Goal: Task Accomplishment & Management: Use online tool/utility

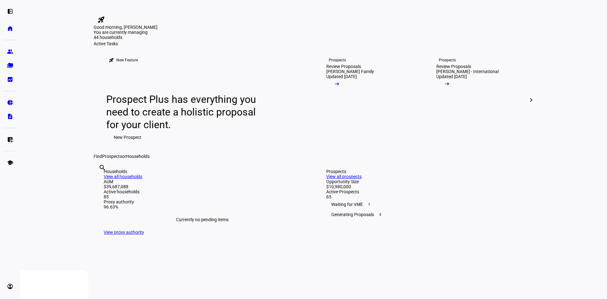
click at [57, 146] on eth-layout-page-content "rocket_launch Product Updates The latest features and improvements Powered by L…" at bounding box center [313, 149] width 587 height 299
click at [16, 47] on plt-menu-item "group Prospects" at bounding box center [10, 51] width 13 height 13
click at [12, 48] on link "group Prospects" at bounding box center [10, 51] width 13 height 13
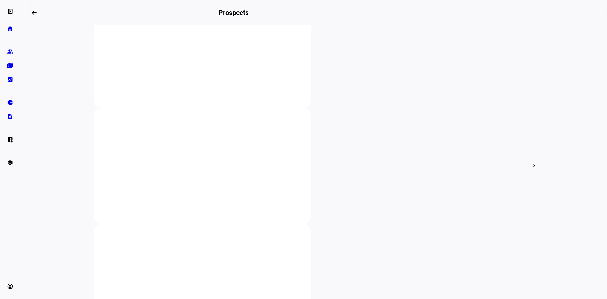
scroll to position [158, 0]
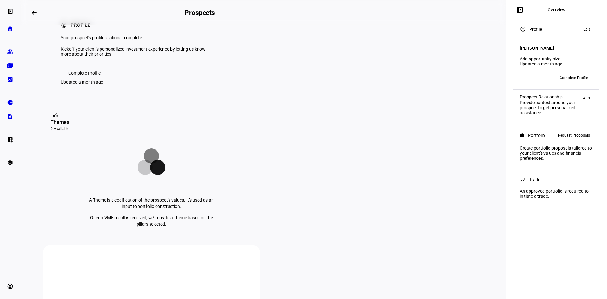
scroll to position [32, 0]
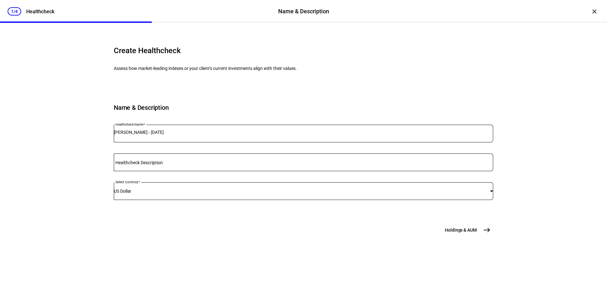
scroll to position [16, 0]
click at [477, 236] on button "Holdings & [GEOGRAPHIC_DATA]" at bounding box center [467, 229] width 52 height 13
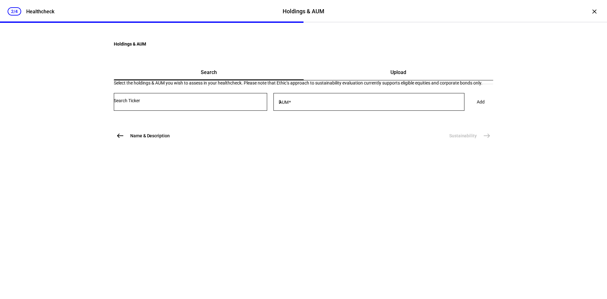
scroll to position [0, 0]
click at [390, 75] on span "Upload" at bounding box center [398, 72] width 16 height 5
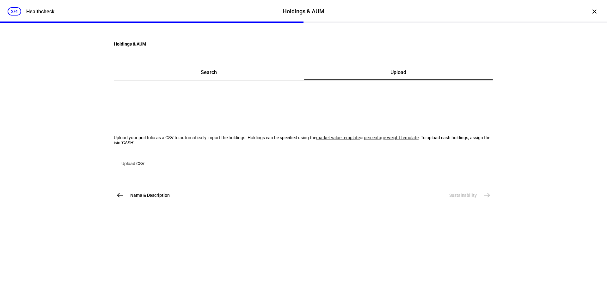
click at [139, 171] on span "button" at bounding box center [133, 163] width 38 height 15
click at [316, 140] on link "market value template" at bounding box center [338, 137] width 44 height 5
click at [152, 171] on span "button" at bounding box center [133, 163] width 38 height 15
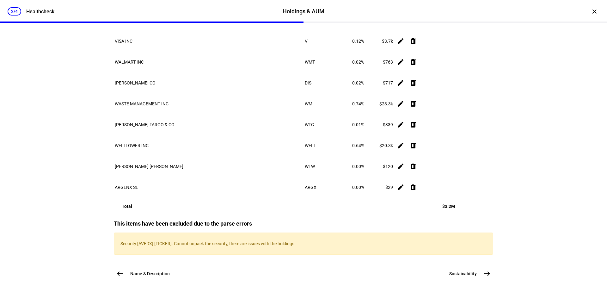
scroll to position [6857, 0]
click at [160, 241] on p "Security [AVEDX] [TICKER]. Cannot unpack the security, there are issues with th…" at bounding box center [303, 243] width 366 height 5
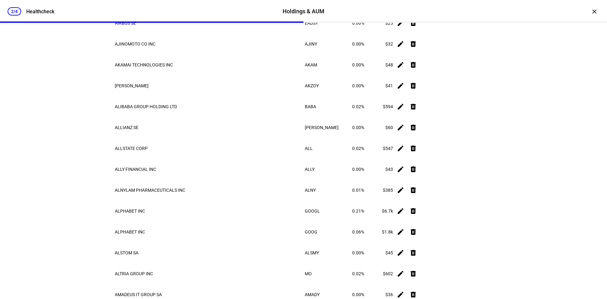
scroll to position [0, 0]
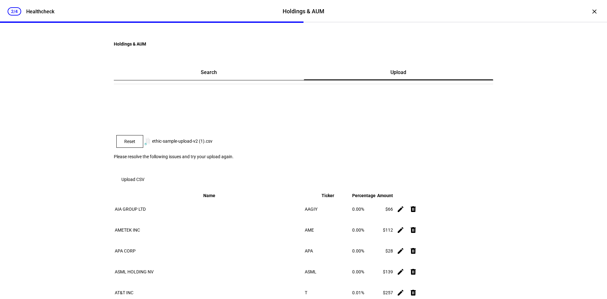
click at [135, 144] on span "Reset" at bounding box center [129, 141] width 11 height 5
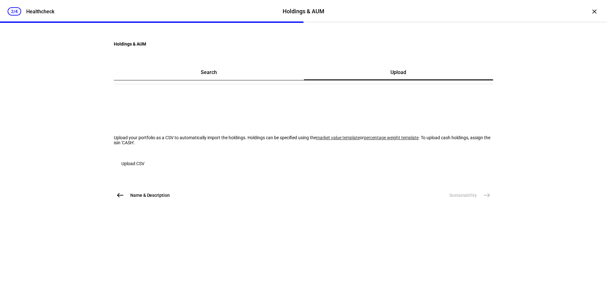
click at [144, 170] on span "Upload CSV" at bounding box center [132, 163] width 23 height 13
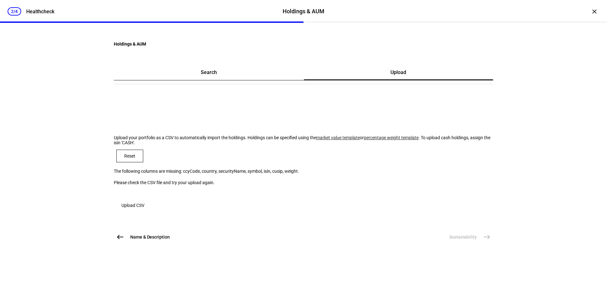
click at [143, 163] on span at bounding box center [130, 155] width 26 height 15
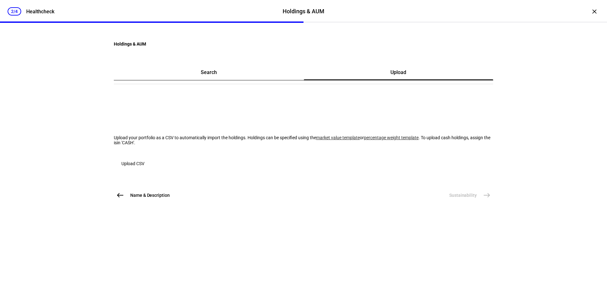
click at [152, 171] on span "button" at bounding box center [133, 163] width 38 height 15
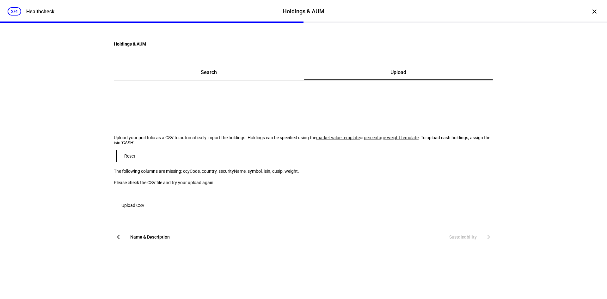
click at [135, 158] on span "Reset" at bounding box center [129, 155] width 11 height 5
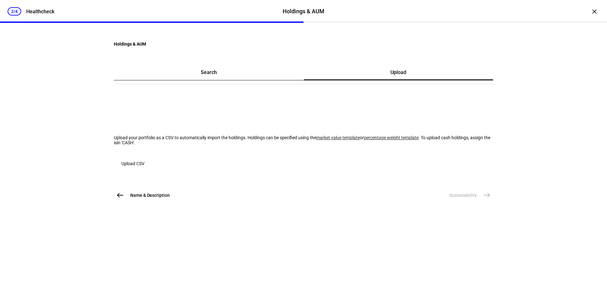
click at [154, 170] on div "Upload CSV" at bounding box center [303, 159] width 379 height 20
click at [144, 170] on span "Upload CSV" at bounding box center [132, 163] width 23 height 13
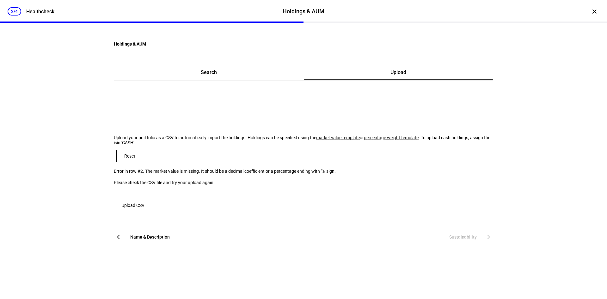
click at [135, 158] on span "Reset" at bounding box center [129, 155] width 11 height 5
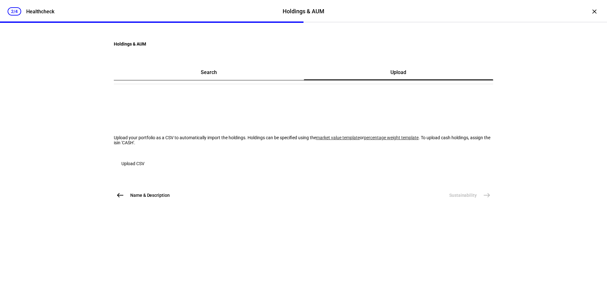
click at [144, 170] on span "Upload CSV" at bounding box center [132, 163] width 23 height 13
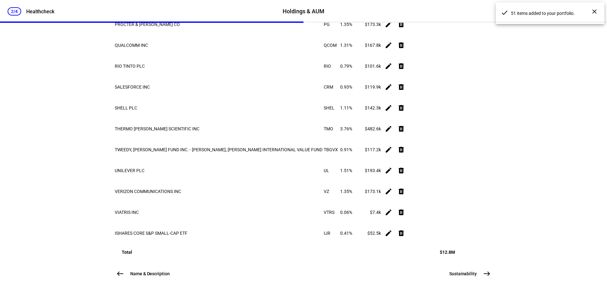
scroll to position [1304, 0]
click at [471, 273] on span "Sustainability" at bounding box center [462, 273] width 27 height 6
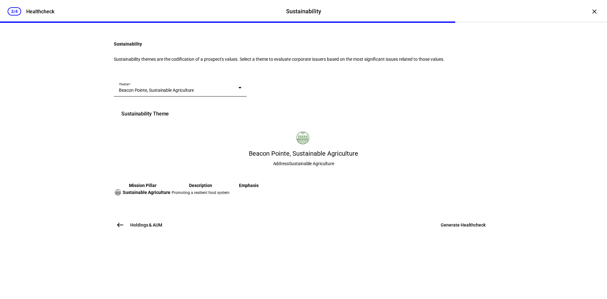
scroll to position [63, 0]
click at [238, 93] on div "Beacon Pointe, Sustainable Agriculture" at bounding box center [178, 90] width 119 height 6
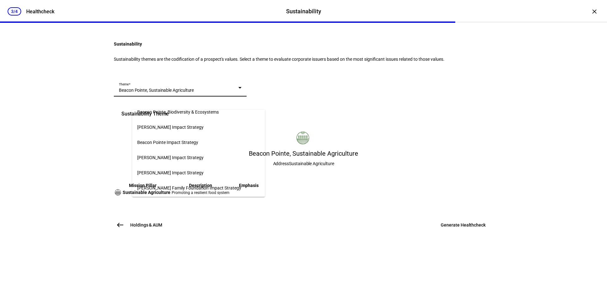
scroll to position [95, 0]
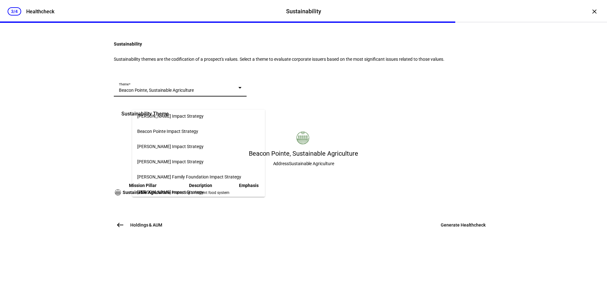
click at [237, 131] on mat-option "Beacon Pointe Impact Strategy" at bounding box center [198, 131] width 133 height 15
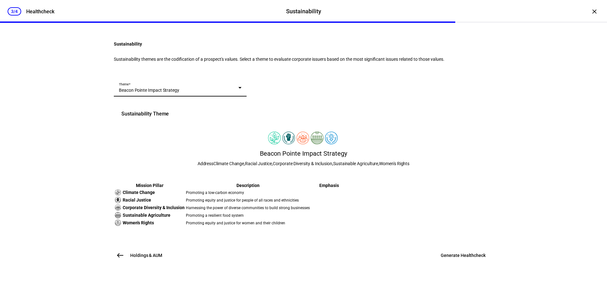
scroll to position [122, 0]
click at [241, 79] on div "Theme Beacon Pointe Impact Strategy" at bounding box center [180, 88] width 123 height 18
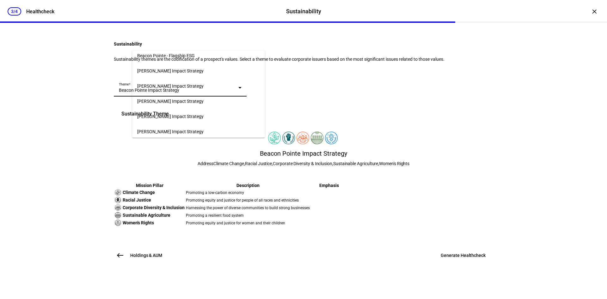
scroll to position [603, 0]
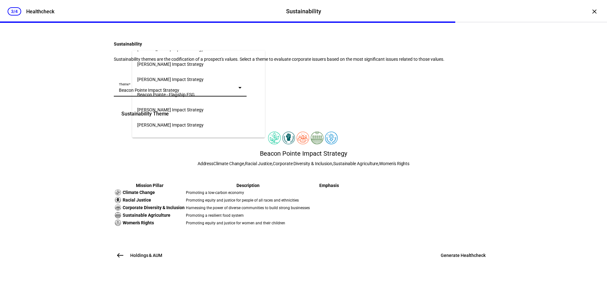
click at [246, 87] on mat-option "Beacon Pointe - Flagship ESG" at bounding box center [198, 94] width 133 height 15
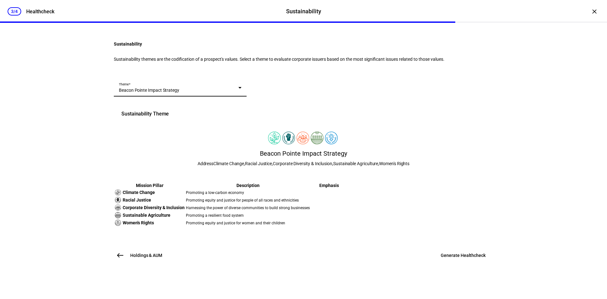
scroll to position [93, 0]
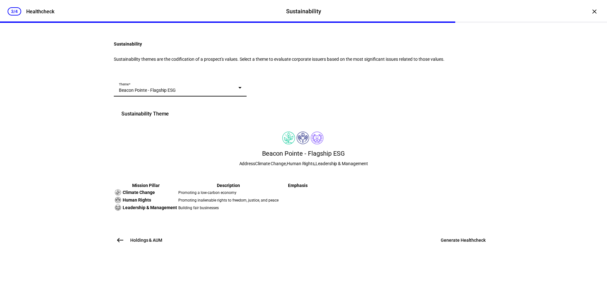
click at [463, 243] on span "Generate Healthcheck" at bounding box center [463, 240] width 45 height 6
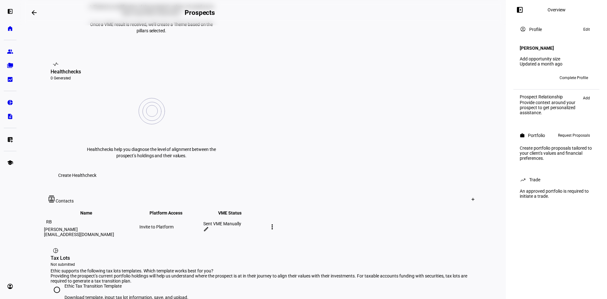
scroll to position [221, 0]
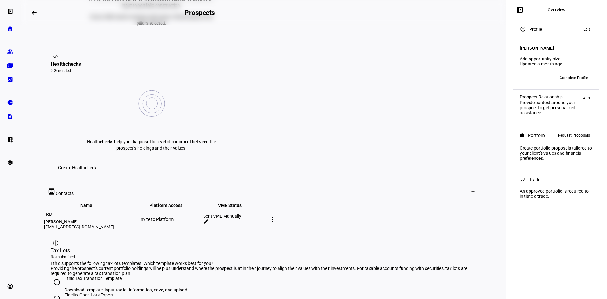
click at [96, 161] on span "Create Healthcheck" at bounding box center [77, 167] width 38 height 13
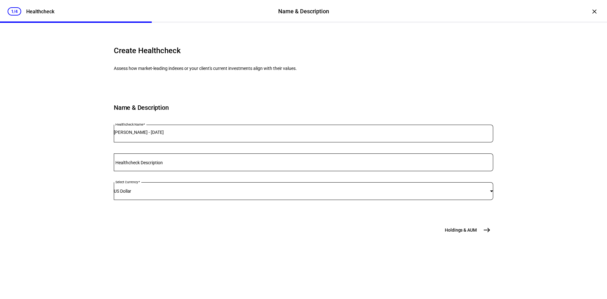
click at [477, 236] on button "Holdings & [GEOGRAPHIC_DATA]" at bounding box center [467, 229] width 52 height 13
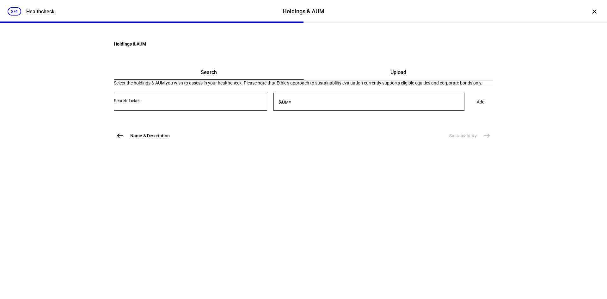
click at [182, 111] on div at bounding box center [190, 102] width 153 height 18
drag, startPoint x: 424, startPoint y: 116, endPoint x: 301, endPoint y: 154, distance: 128.5
click at [424, 80] on div "Upload" at bounding box center [399, 72] width 190 height 15
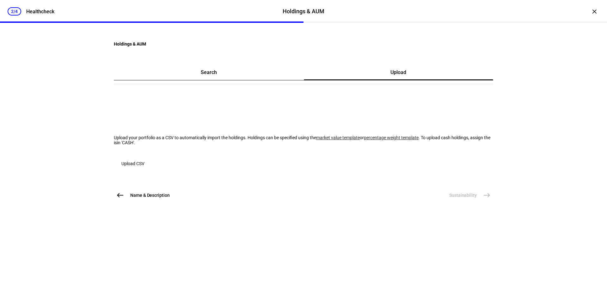
click at [144, 170] on span "Upload CSV" at bounding box center [132, 163] width 23 height 13
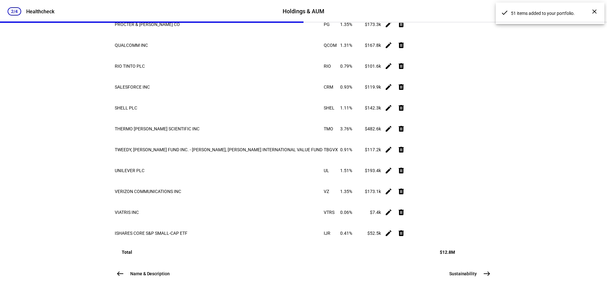
scroll to position [1304, 0]
drag, startPoint x: 469, startPoint y: 271, endPoint x: 465, endPoint y: 270, distance: 4.2
click at [468, 271] on span "Sustainability" at bounding box center [462, 273] width 27 height 6
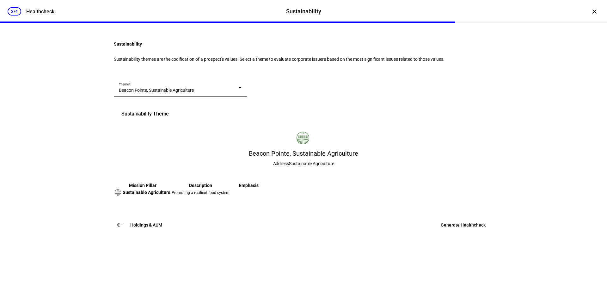
click at [179, 93] on span "Beacon Pointe, Sustainable Agriculture" at bounding box center [156, 90] width 75 height 5
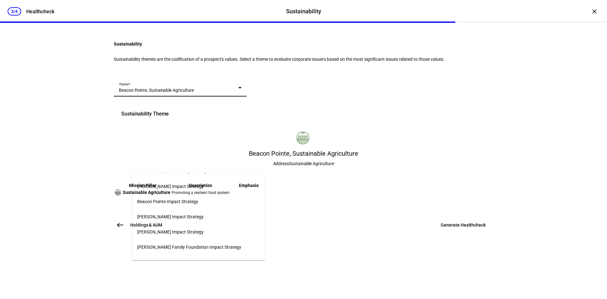
scroll to position [95, 0]
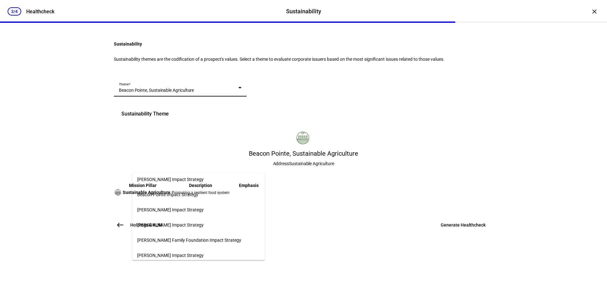
click at [179, 192] on span "Beacon Pointe Impact Strategy" at bounding box center [167, 194] width 61 height 5
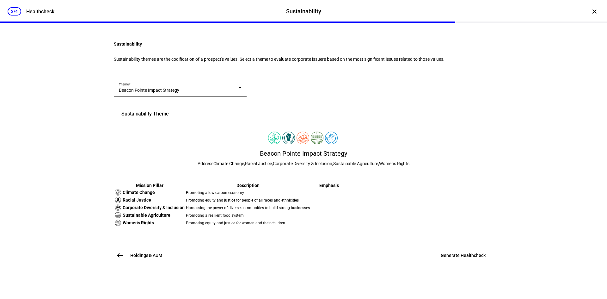
scroll to position [122, 0]
click at [477, 258] on span "Generate Healthcheck" at bounding box center [463, 255] width 45 height 6
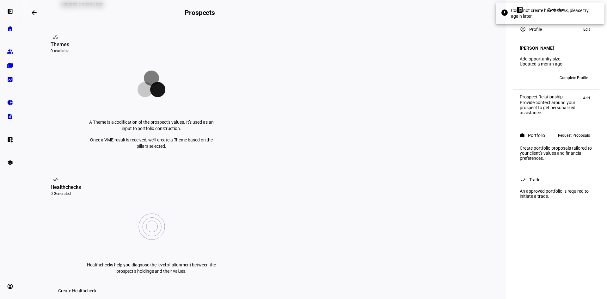
scroll to position [95, 0]
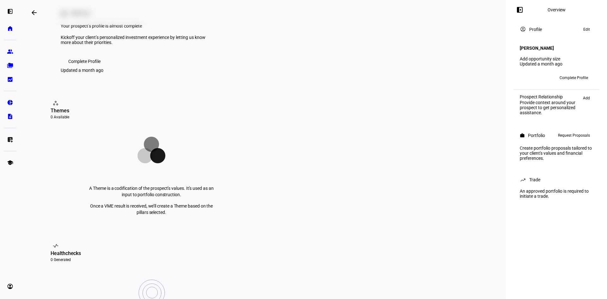
scroll to position [63, 0]
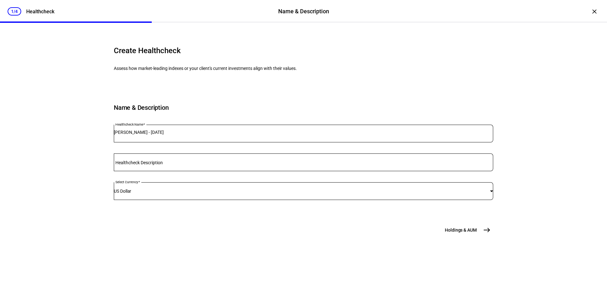
click at [480, 236] on span "east" at bounding box center [486, 229] width 13 height 13
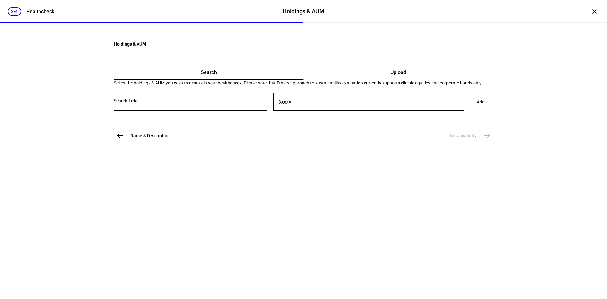
click at [406, 80] on div "Upload" at bounding box center [399, 72] width 190 height 15
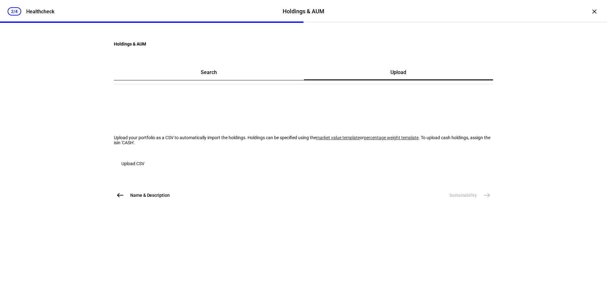
click at [152, 171] on span "button" at bounding box center [133, 163] width 38 height 15
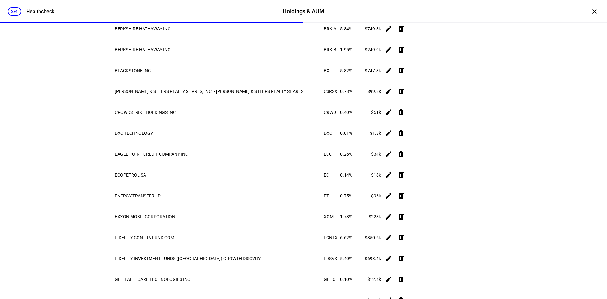
scroll to position [379, 0]
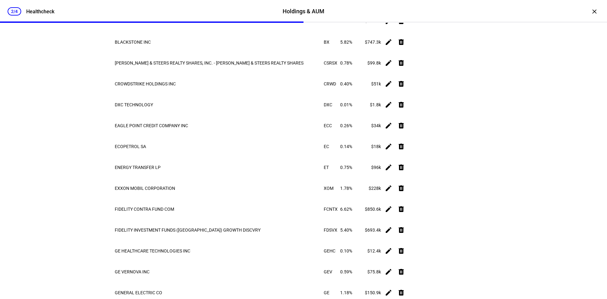
click at [405, 67] on mat-icon "delete" at bounding box center [401, 63] width 8 height 8
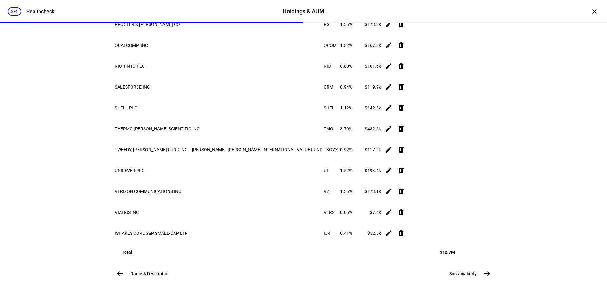
scroll to position [1278, 0]
click at [480, 268] on button "Sustainability east" at bounding box center [469, 273] width 48 height 13
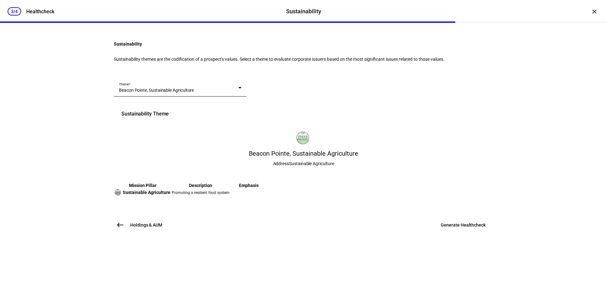
click at [190, 93] on span "Beacon Pointe, Sustainable Agriculture" at bounding box center [156, 90] width 75 height 5
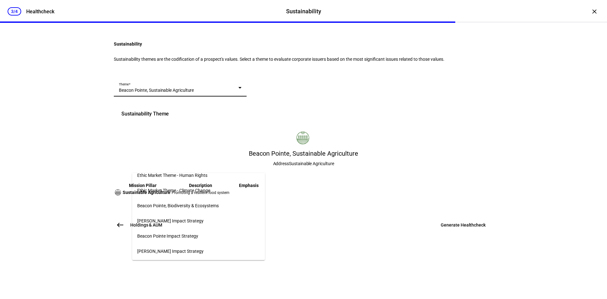
scroll to position [63, 0]
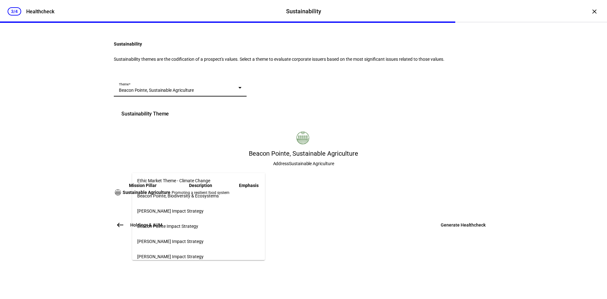
click at [196, 226] on span "Beacon Pointe Impact Strategy" at bounding box center [167, 225] width 61 height 5
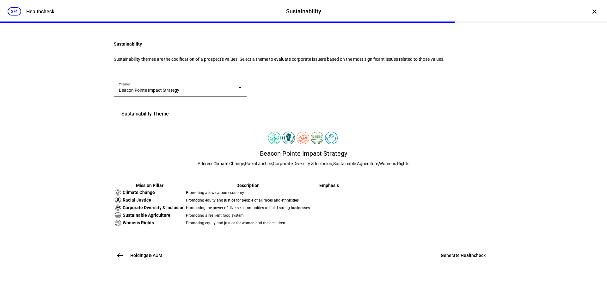
scroll to position [122, 0]
click at [469, 258] on span "Generate Healthcheck" at bounding box center [463, 255] width 45 height 6
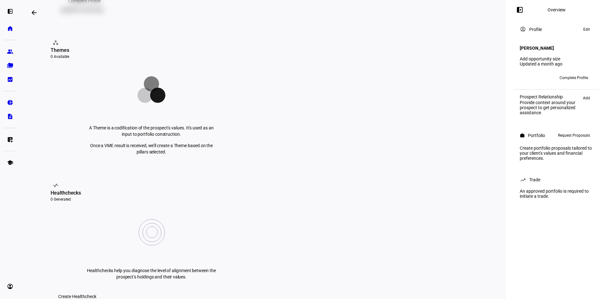
scroll to position [95, 0]
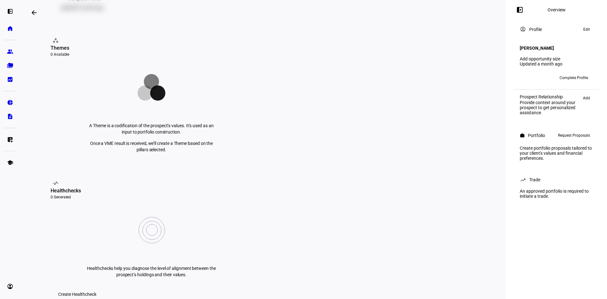
click at [96, 288] on span "Create Healthcheck" at bounding box center [77, 294] width 38 height 13
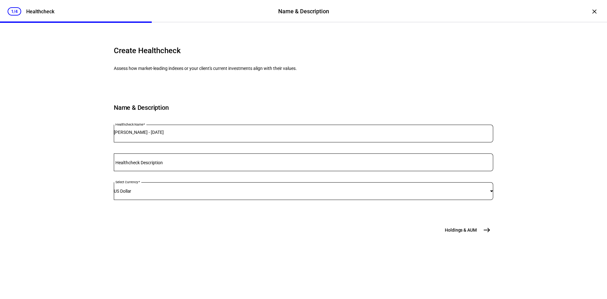
click at [472, 236] on div "Create Healthcheck Assess how market-leading indexes or your client's current i…" at bounding box center [303, 135] width 379 height 201
click at [472, 233] on span "Holdings & AUM" at bounding box center [461, 230] width 32 height 6
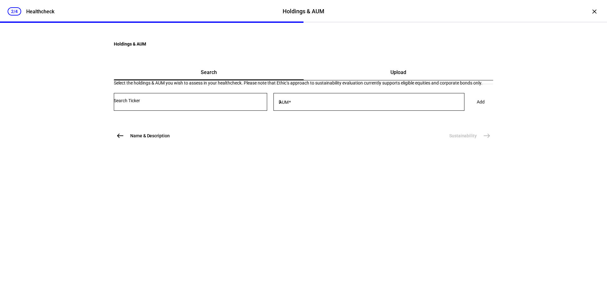
click at [401, 80] on div "Upload" at bounding box center [399, 72] width 190 height 15
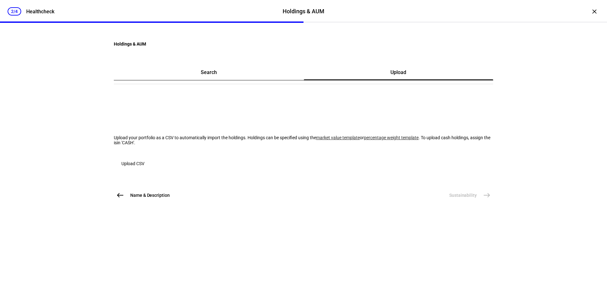
click at [144, 170] on span "Upload CSV" at bounding box center [132, 163] width 23 height 13
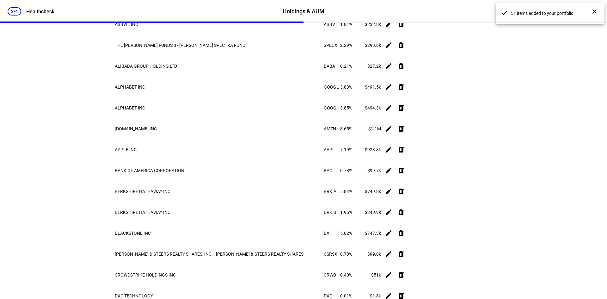
scroll to position [190, 0]
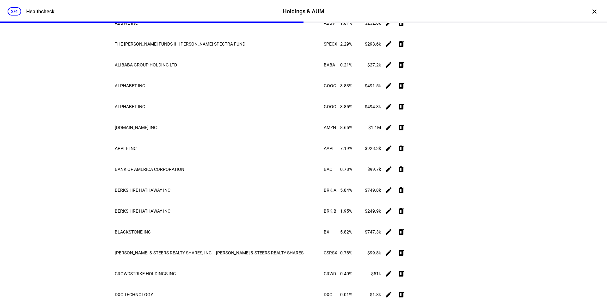
click at [409, 52] on span at bounding box center [400, 43] width 15 height 15
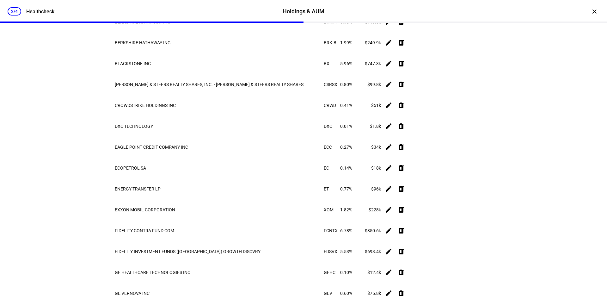
scroll to position [379, 0]
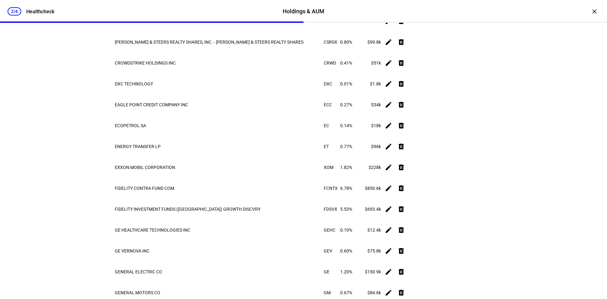
click at [409, 50] on span at bounding box center [400, 41] width 15 height 15
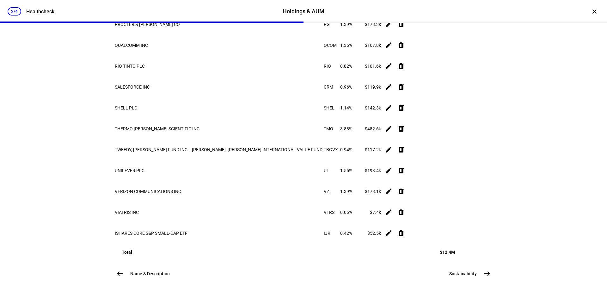
scroll to position [1251, 0]
click at [465, 274] on span "Sustainability" at bounding box center [462, 273] width 27 height 6
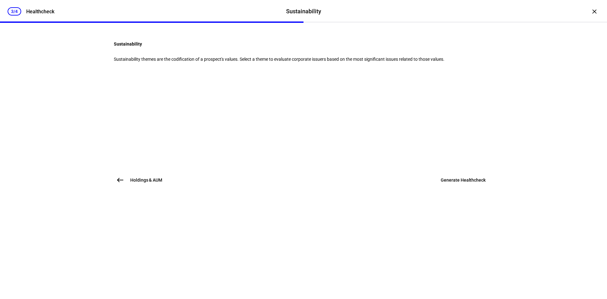
scroll to position [0, 0]
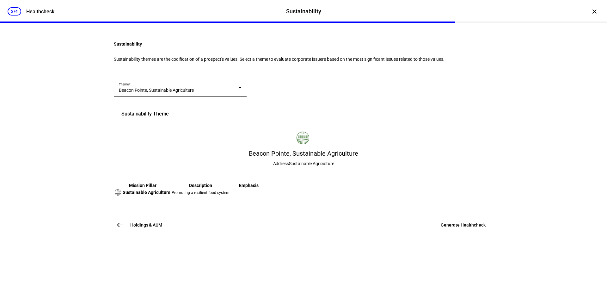
click at [164, 93] on span "Beacon Pointe, Sustainable Agriculture" at bounding box center [156, 90] width 75 height 5
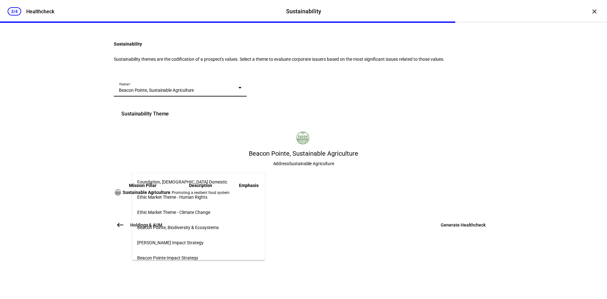
scroll to position [63, 0]
click at [209, 220] on mat-option "Beacon Pointe Impact Strategy" at bounding box center [198, 225] width 133 height 15
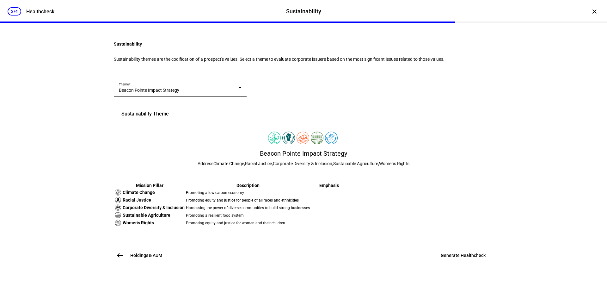
scroll to position [122, 0]
click at [462, 263] on span at bounding box center [463, 254] width 60 height 15
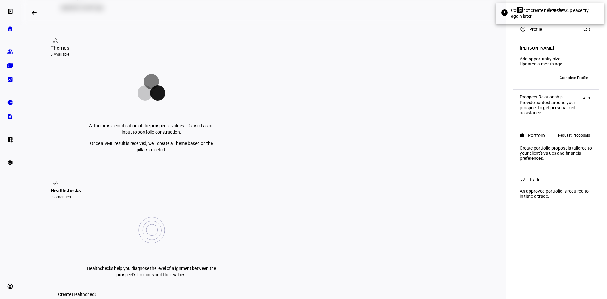
click at [96, 288] on span "Create Healthcheck" at bounding box center [77, 294] width 38 height 13
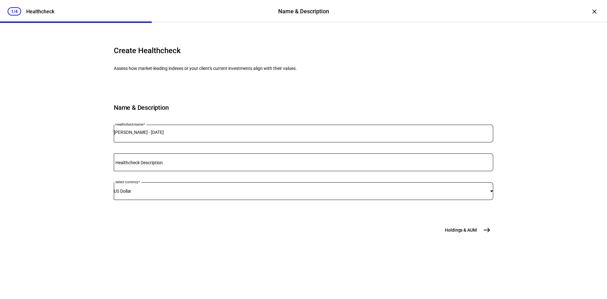
click at [465, 233] on span "Holdings & AUM" at bounding box center [461, 230] width 32 height 6
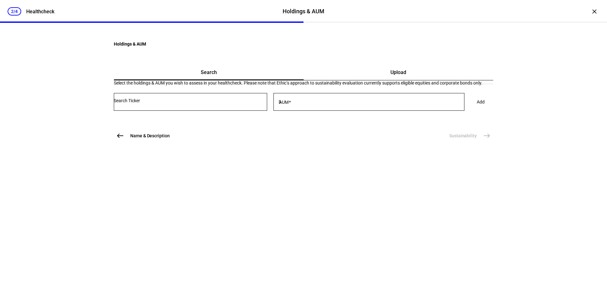
click at [392, 75] on span "Upload" at bounding box center [398, 72] width 16 height 5
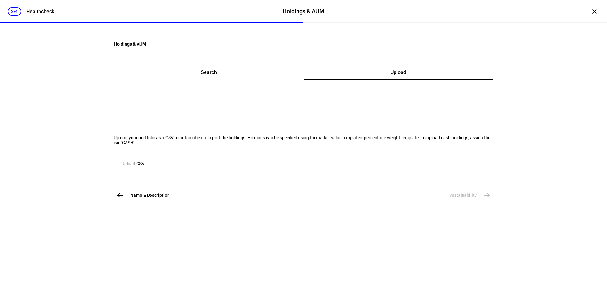
click at [138, 171] on span "button" at bounding box center [133, 163] width 38 height 15
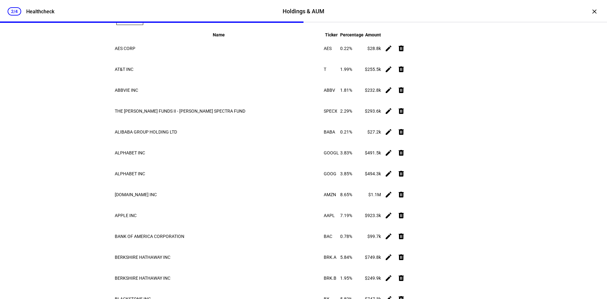
scroll to position [126, 0]
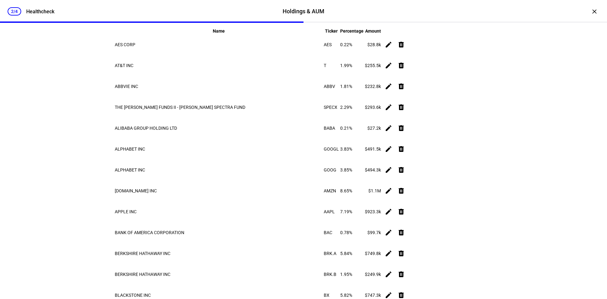
click at [405, 111] on mat-icon "delete" at bounding box center [401, 107] width 8 height 8
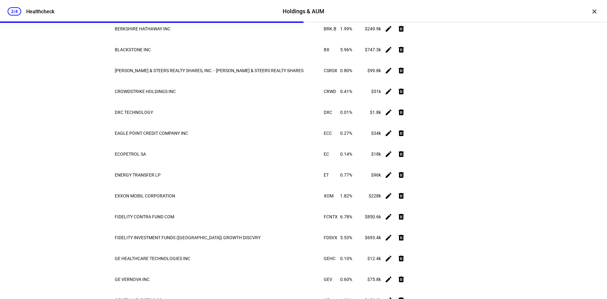
scroll to position [379, 0]
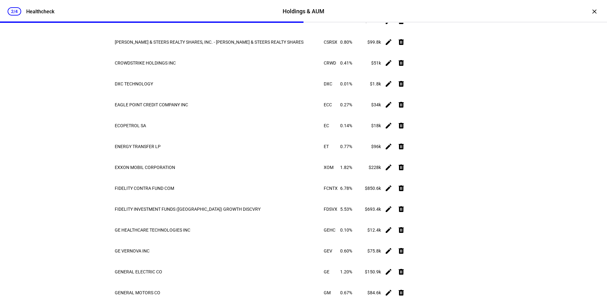
click at [407, 48] on button "delete" at bounding box center [401, 42] width 13 height 13
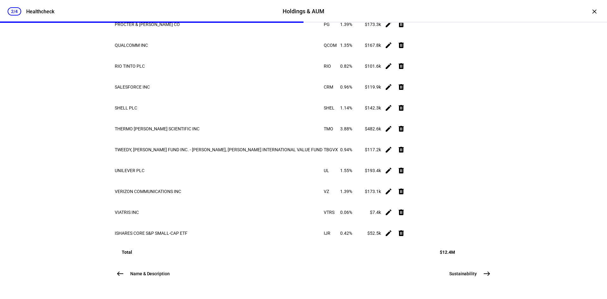
scroll to position [1169, 0]
click at [405, 153] on mat-icon "delete" at bounding box center [401, 150] width 8 height 8
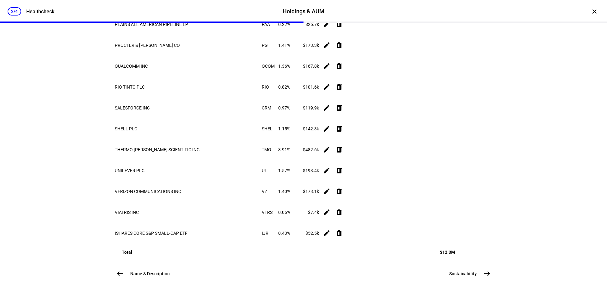
scroll to position [1225, 0]
click at [488, 270] on mat-icon "east" at bounding box center [487, 274] width 8 height 8
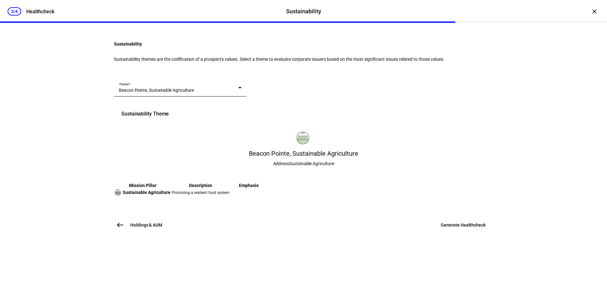
scroll to position [63, 0]
click at [189, 93] on span "Beacon Pointe, Sustainable Agriculture" at bounding box center [156, 90] width 75 height 5
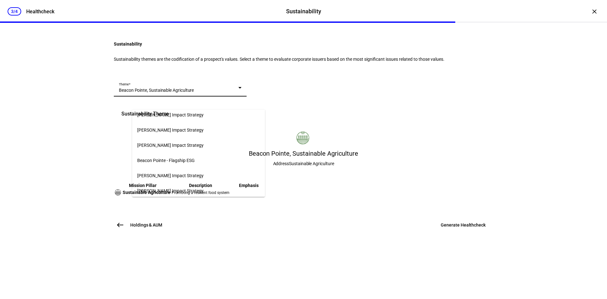
scroll to position [632, 0]
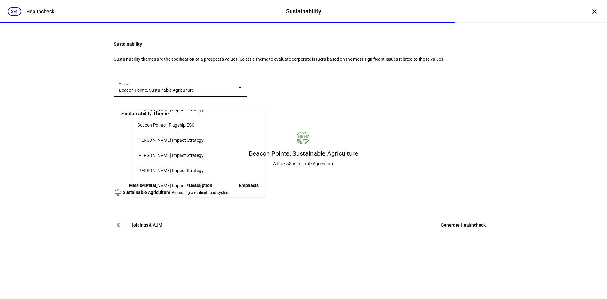
click at [182, 117] on mat-option "Beacon Pointe - Flagship ESG" at bounding box center [198, 124] width 133 height 15
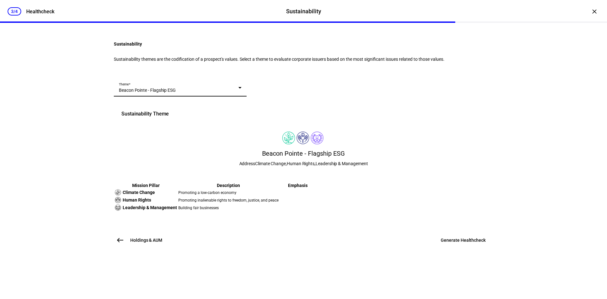
scroll to position [93, 0]
click at [456, 247] on span at bounding box center [463, 239] width 60 height 15
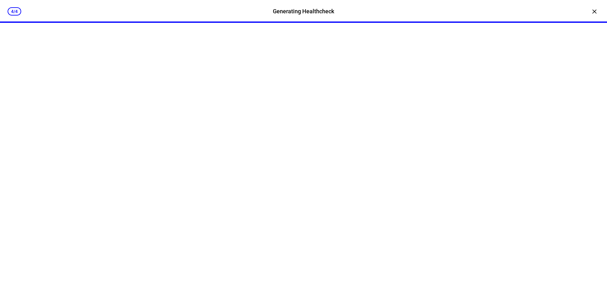
scroll to position [0, 0]
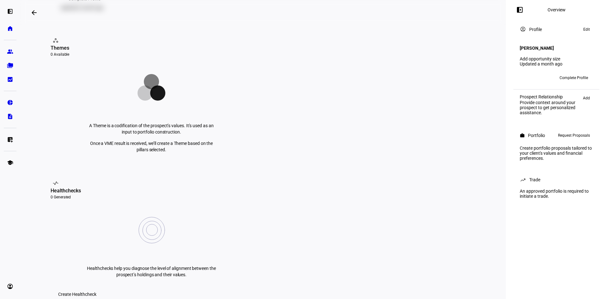
click at [96, 288] on span "Create Healthcheck" at bounding box center [77, 294] width 38 height 13
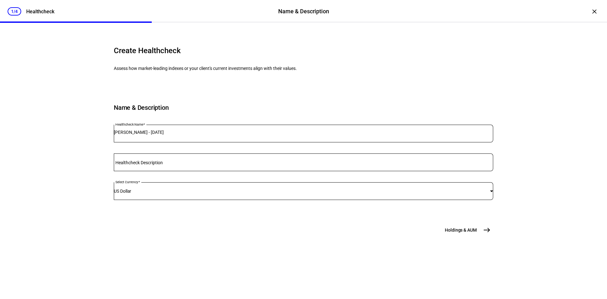
click at [483, 234] on mat-icon "east" at bounding box center [487, 230] width 8 height 8
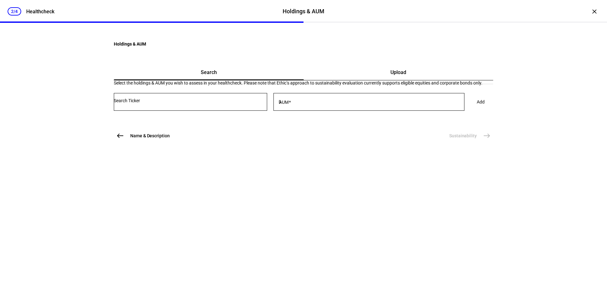
click at [211, 103] on input "Number" at bounding box center [190, 100] width 153 height 5
type input "fcntx"
click at [212, 181] on mat-option "FIDELITY CONTRA FUND COM FCNTX" at bounding box center [208, 188] width 153 height 18
click at [289, 105] on mat-label "AUM" at bounding box center [283, 102] width 9 height 5
click at [302, 103] on input "AUM" at bounding box center [373, 100] width 182 height 5
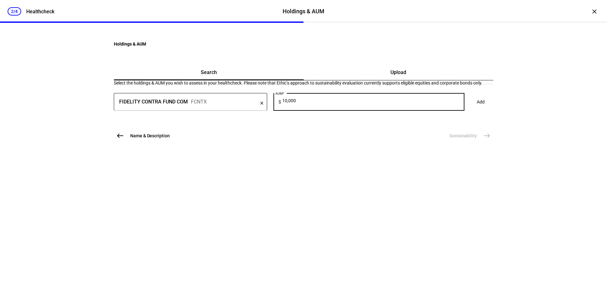
type input "10,000"
click at [469, 108] on span at bounding box center [480, 101] width 23 height 13
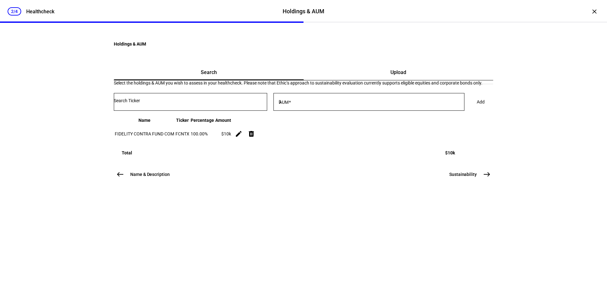
click at [466, 177] on span "Sustainability" at bounding box center [462, 174] width 27 height 6
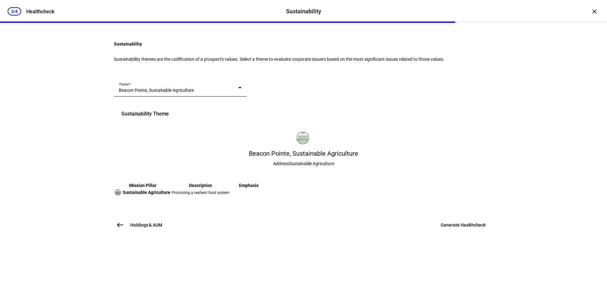
scroll to position [63, 0]
click at [454, 228] on span "Generate Healthcheck" at bounding box center [463, 225] width 45 height 6
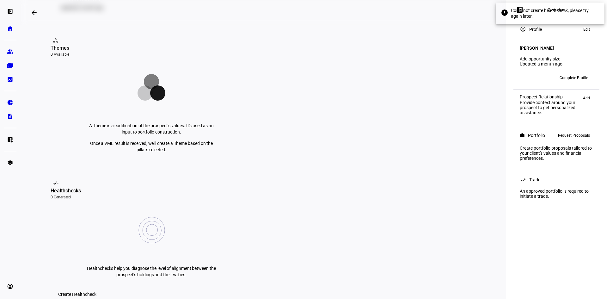
click at [104, 288] on span at bounding box center [77, 294] width 53 height 13
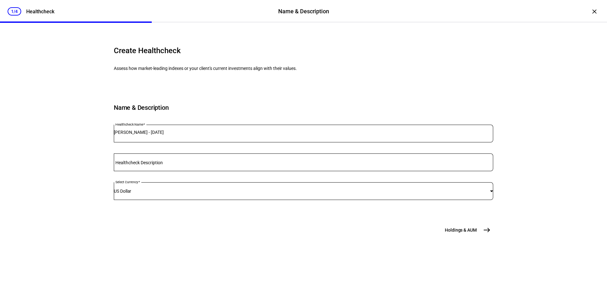
click at [483, 234] on mat-icon "east" at bounding box center [487, 230] width 8 height 8
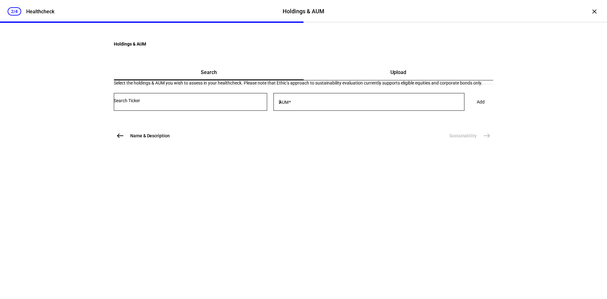
click at [363, 80] on div "Upload" at bounding box center [399, 72] width 190 height 15
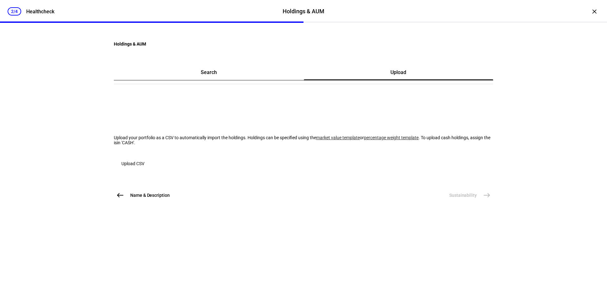
click at [144, 170] on span "Upload CSV" at bounding box center [132, 163] width 23 height 13
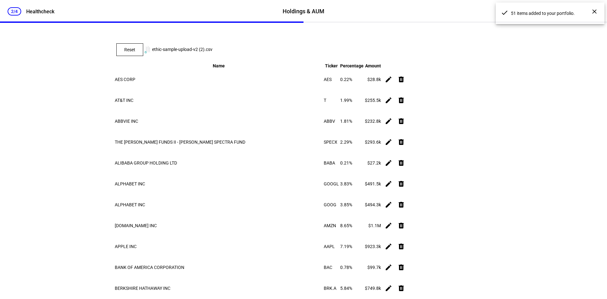
scroll to position [95, 0]
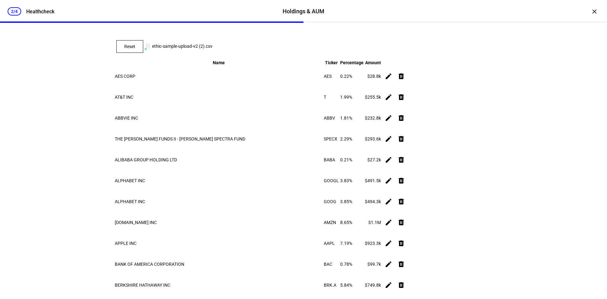
click at [405, 143] on mat-icon "delete" at bounding box center [401, 139] width 8 height 8
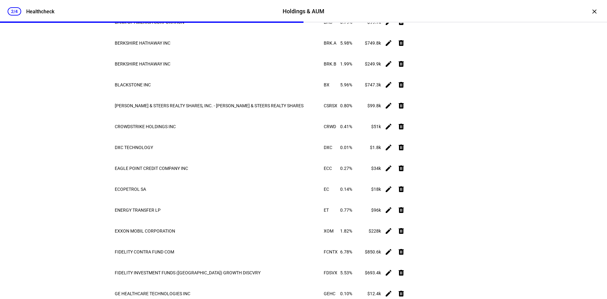
scroll to position [316, 0]
click at [409, 113] on span at bounding box center [400, 105] width 15 height 15
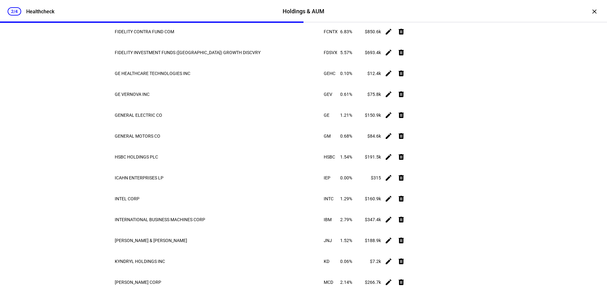
scroll to position [537, 0]
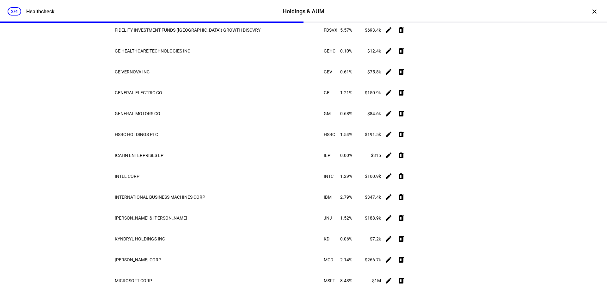
click at [405, 13] on mat-icon "delete" at bounding box center [401, 9] width 8 height 8
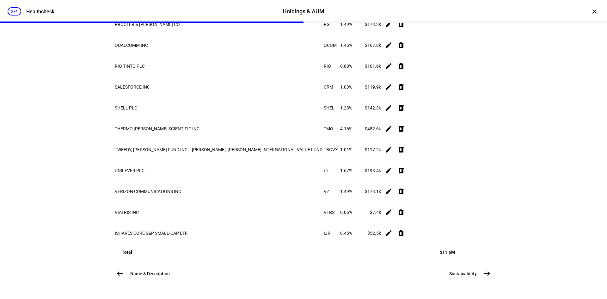
scroll to position [1225, 0]
click at [459, 271] on span "Sustainability" at bounding box center [462, 273] width 27 height 6
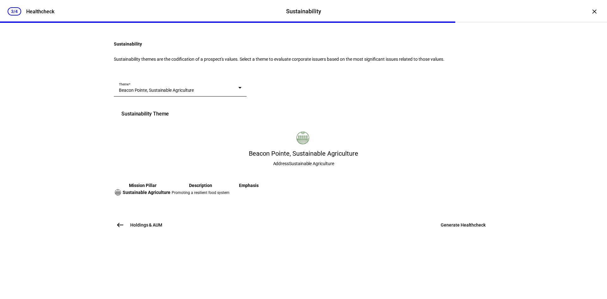
scroll to position [0, 0]
click at [238, 93] on div "Beacon Pointe, Sustainable Agriculture" at bounding box center [178, 90] width 119 height 6
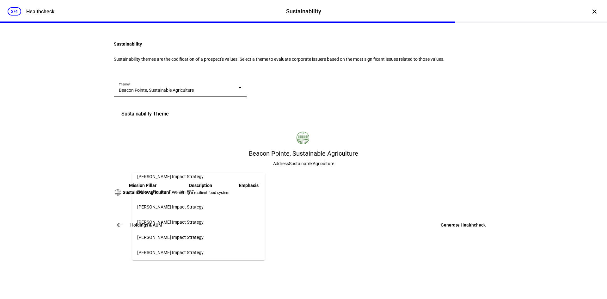
scroll to position [632, 0]
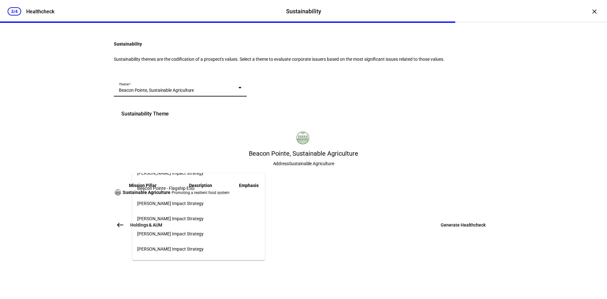
click at [211, 188] on mat-option "Beacon Pointe - Flagship ESG" at bounding box center [198, 187] width 133 height 15
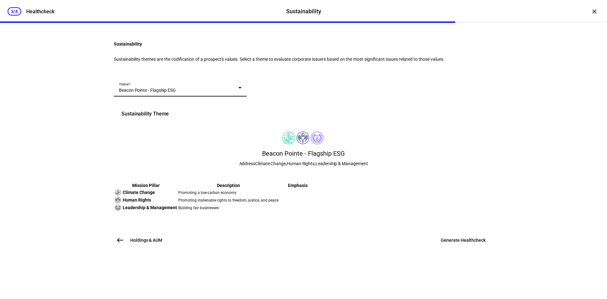
scroll to position [93, 0]
click at [454, 247] on span at bounding box center [463, 239] width 60 height 15
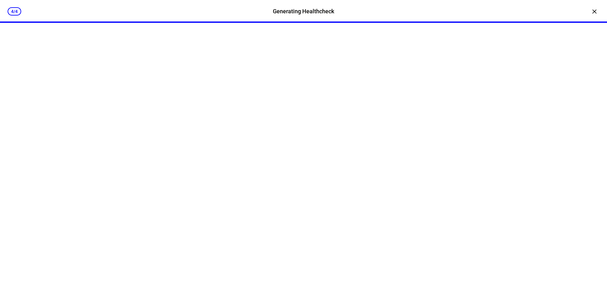
scroll to position [0, 0]
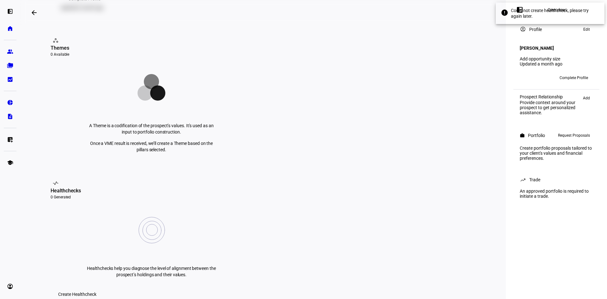
click at [260, 204] on eth-card-medium "vital_signs Healthchecks 0 Generated Healthchecks help you diagnose the level o…" at bounding box center [151, 238] width 217 height 137
click at [96, 288] on span "Create Healthcheck" at bounding box center [77, 294] width 38 height 13
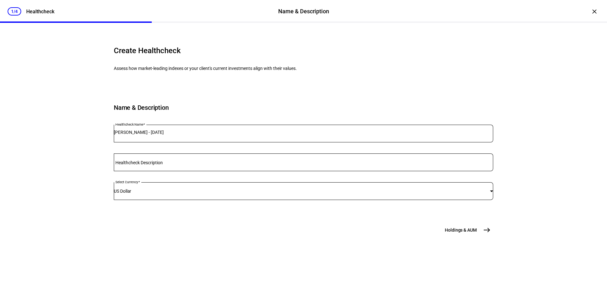
click at [463, 233] on span "Holdings & AUM" at bounding box center [461, 230] width 32 height 6
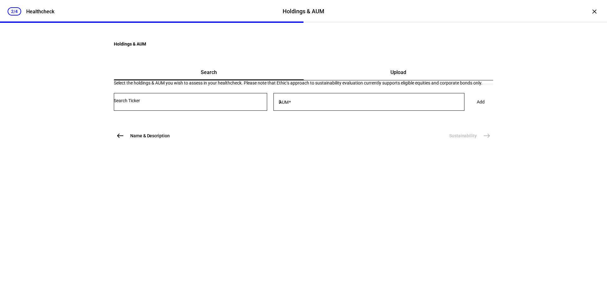
click at [390, 75] on span "Upload" at bounding box center [398, 72] width 16 height 5
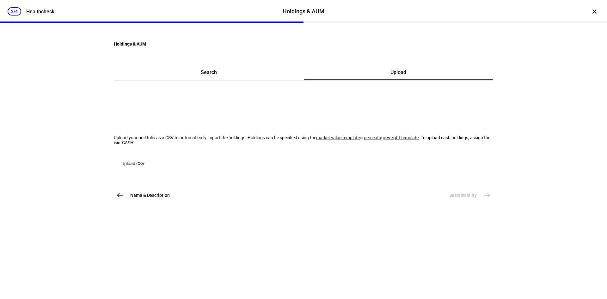
click at [144, 170] on span "Upload CSV" at bounding box center [132, 163] width 23 height 13
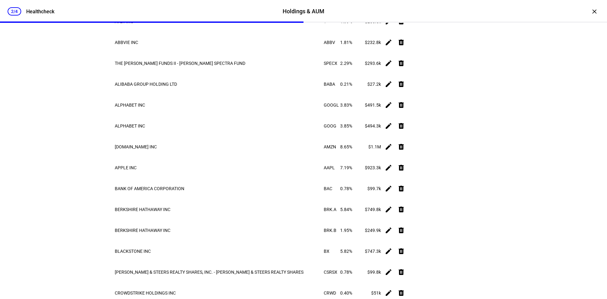
scroll to position [158, 0]
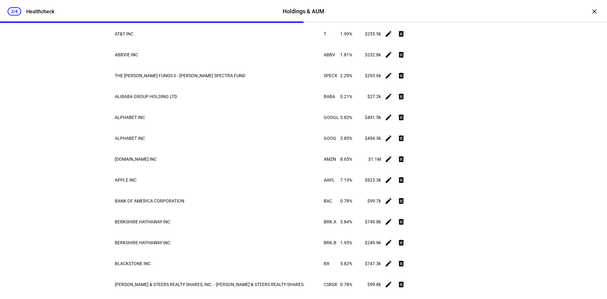
click at [405, 79] on mat-icon "delete" at bounding box center [401, 76] width 8 height 8
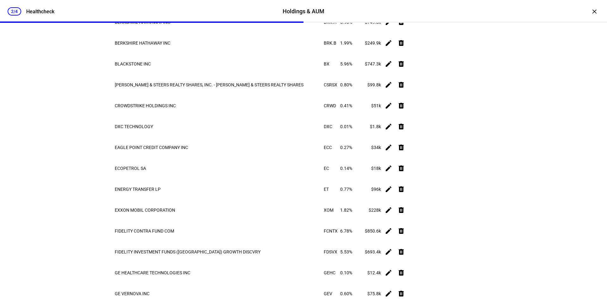
scroll to position [348, 0]
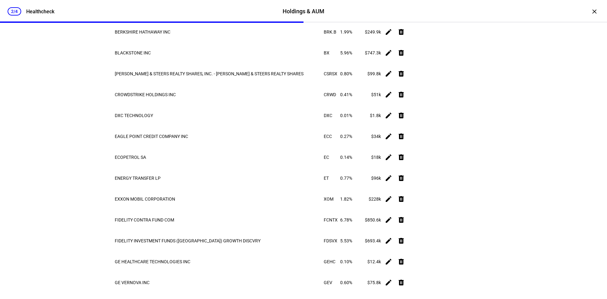
click at [405, 77] on mat-icon "delete" at bounding box center [401, 74] width 8 height 8
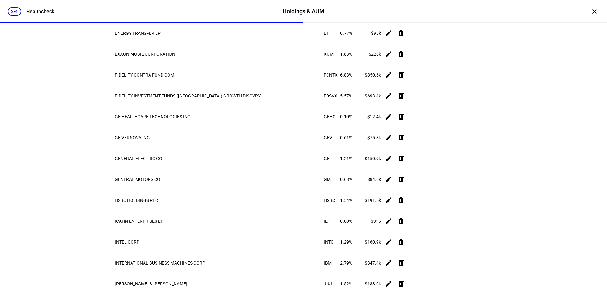
scroll to position [474, 0]
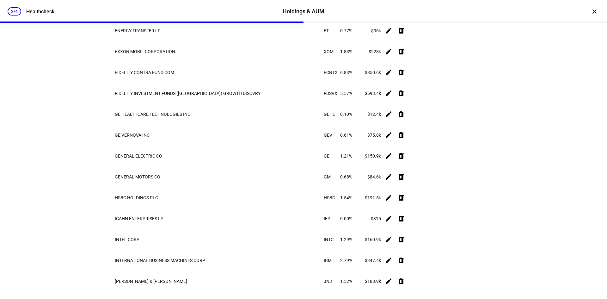
click at [409, 80] on span at bounding box center [400, 72] width 15 height 15
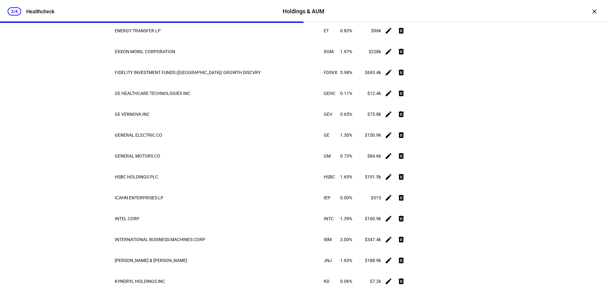
click at [409, 80] on span at bounding box center [400, 72] width 15 height 15
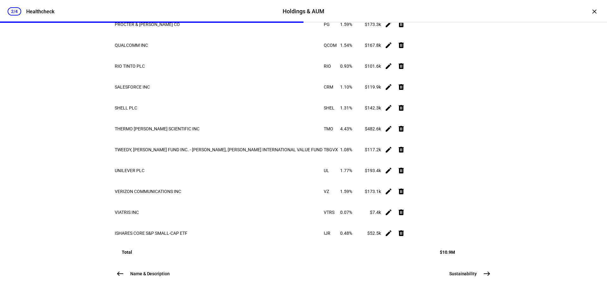
scroll to position [1106, 0]
click at [405, 153] on mat-icon "delete" at bounding box center [401, 150] width 8 height 8
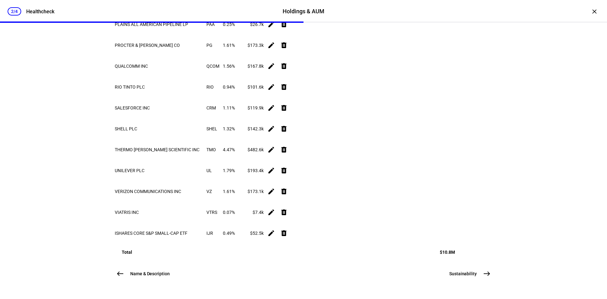
scroll to position [1171, 0]
click at [460, 270] on span "Sustainability" at bounding box center [462, 273] width 27 height 6
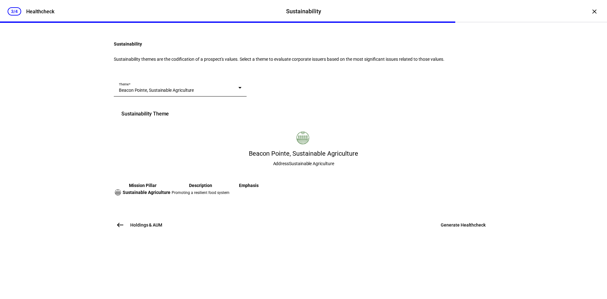
scroll to position [64, 0]
click at [216, 93] on div "Beacon Pointe, Sustainable Agriculture" at bounding box center [178, 90] width 119 height 6
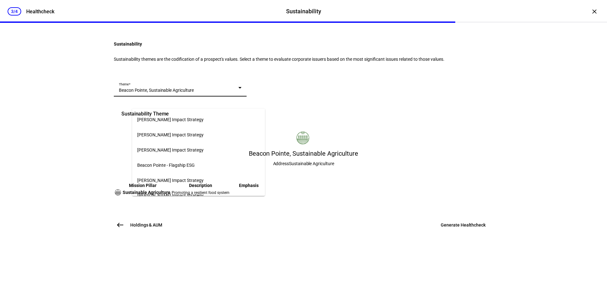
scroll to position [600, 0]
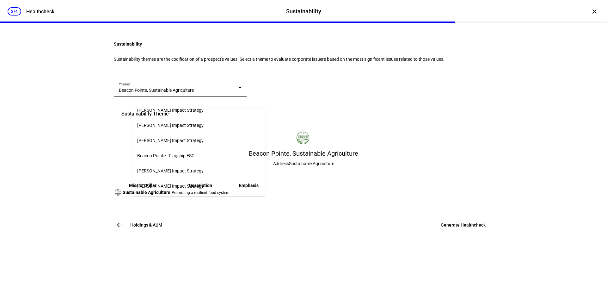
click at [188, 153] on span "Beacon Pointe - Flagship ESG" at bounding box center [166, 155] width 58 height 5
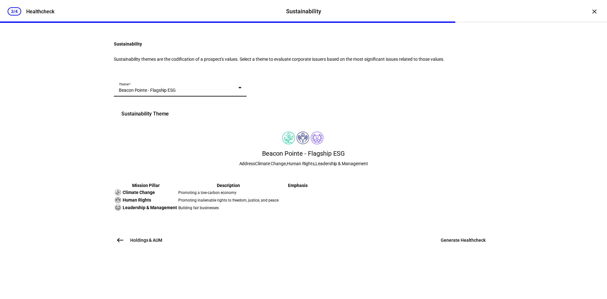
scroll to position [93, 0]
click at [436, 247] on span at bounding box center [463, 239] width 60 height 15
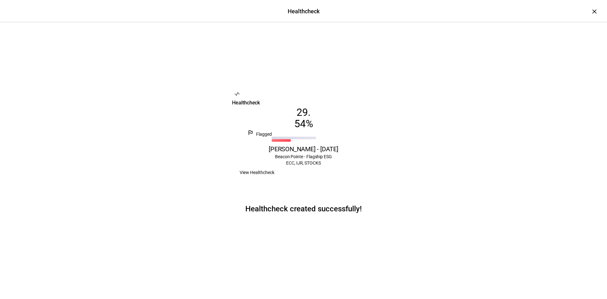
click at [274, 177] on span "View Healthcheck" at bounding box center [257, 172] width 35 height 13
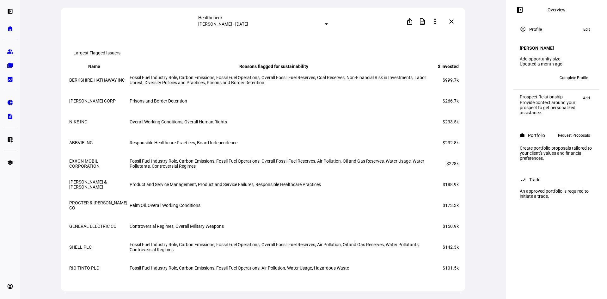
scroll to position [888, 0]
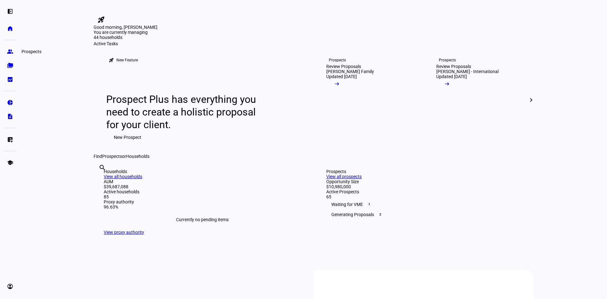
click at [4, 53] on link "group Prospects" at bounding box center [10, 51] width 13 height 13
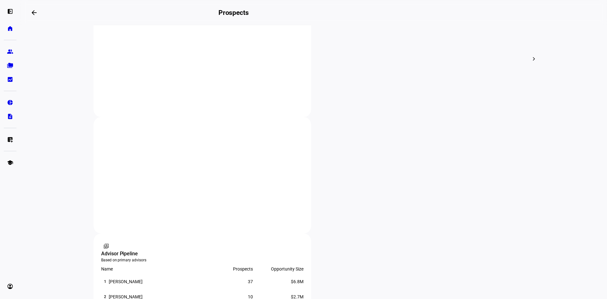
scroll to position [284, 0]
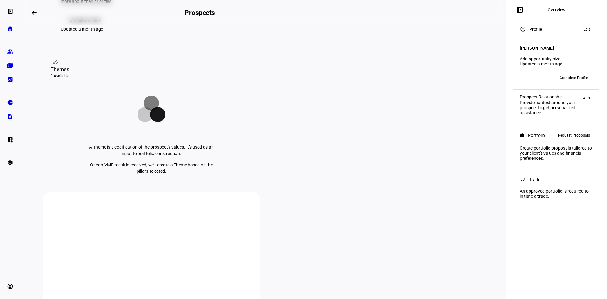
scroll to position [95, 0]
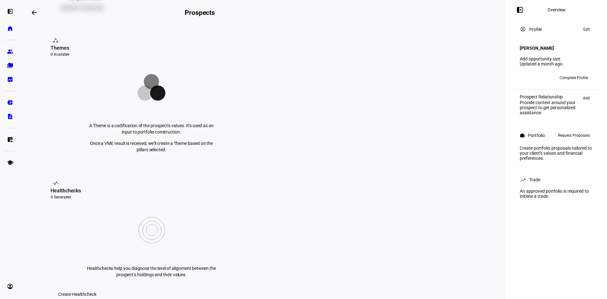
click at [96, 288] on span "Create Healthcheck" at bounding box center [77, 294] width 38 height 13
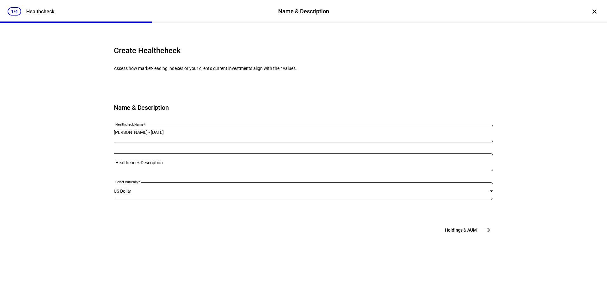
scroll to position [16, 0]
click at [466, 233] on span "Holdings & AUM" at bounding box center [461, 230] width 32 height 6
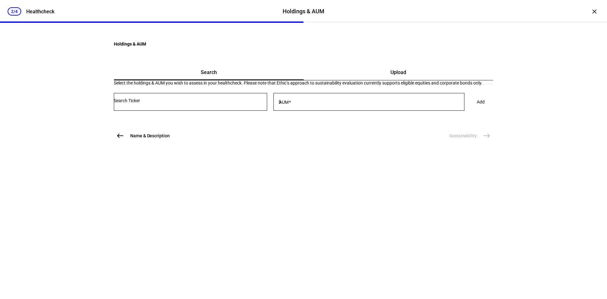
click at [372, 80] on div "Upload" at bounding box center [399, 72] width 190 height 15
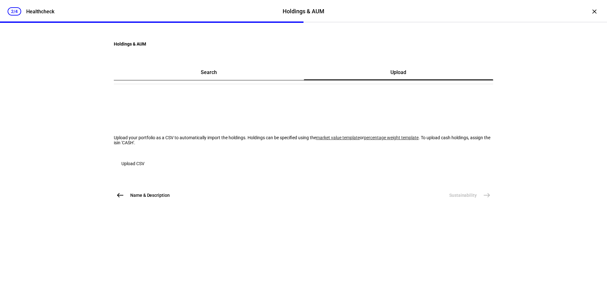
click at [270, 80] on div "Search" at bounding box center [209, 72] width 190 height 15
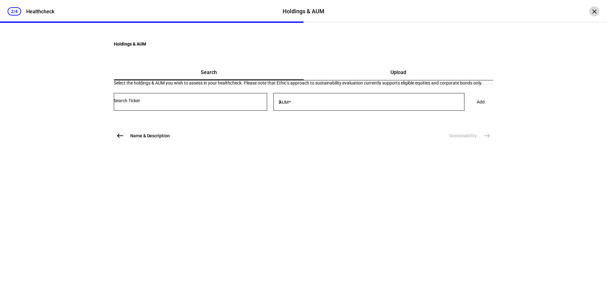
click at [595, 12] on eth-stepper-header "2/4 Healthcheck Holdings & AUM Holdings & AUM Healthcheck" at bounding box center [303, 11] width 607 height 23
click at [591, 10] on div "×" at bounding box center [594, 11] width 10 height 10
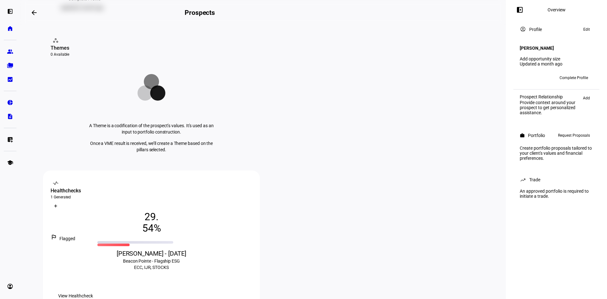
click at [93, 289] on span "View Healthcheck" at bounding box center [75, 295] width 35 height 13
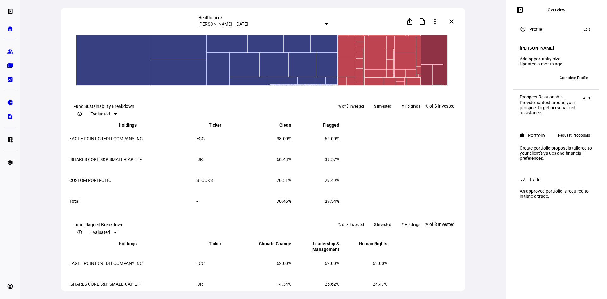
scroll to position [477, 0]
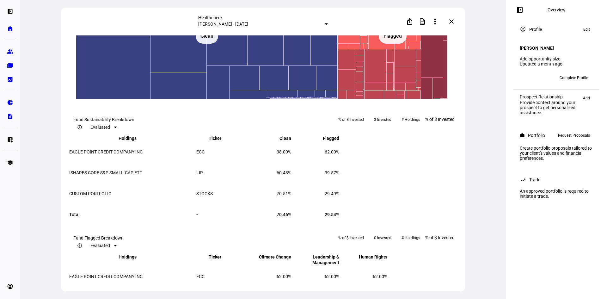
click at [175, 99] on rect at bounding box center [207, 36] width 262 height 126
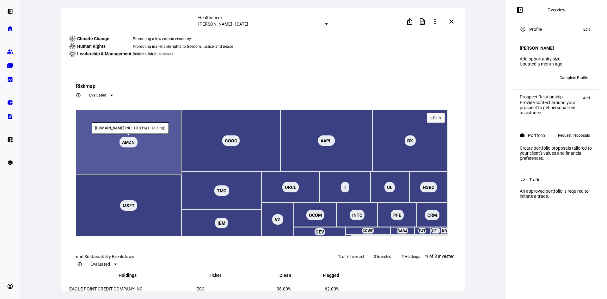
scroll to position [319, 0]
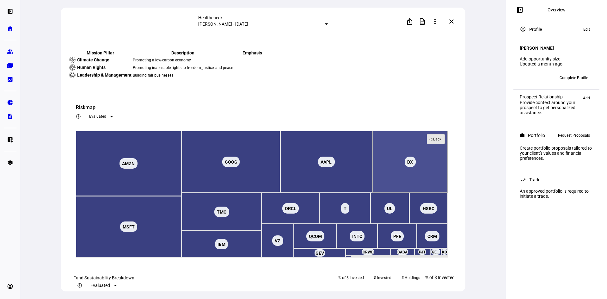
click at [432, 141] on text "◁ Back" at bounding box center [435, 139] width 12 height 4
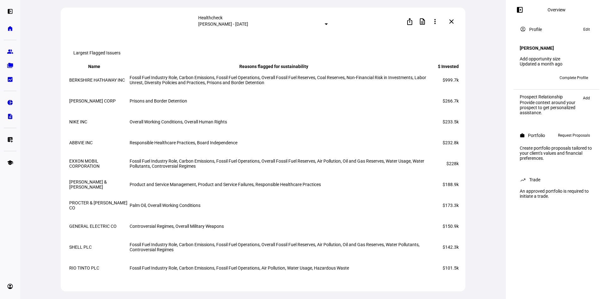
scroll to position [888, 0]
